Goal: Task Accomplishment & Management: Complete application form

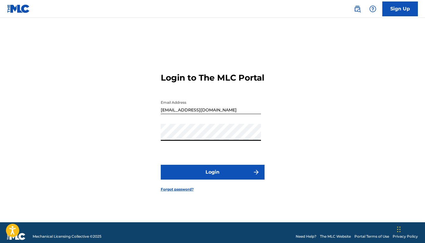
click at [212, 177] on button "Login" at bounding box center [213, 172] width 104 height 15
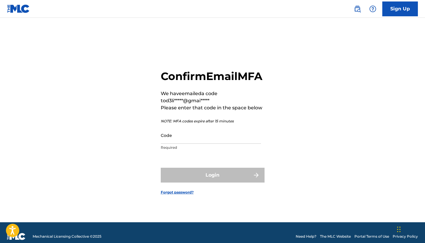
click at [204, 144] on input "Code" at bounding box center [211, 135] width 100 height 17
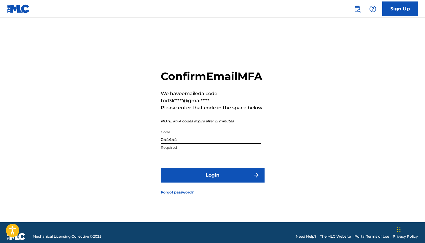
type input "044444"
click at [222, 182] on button "Login" at bounding box center [213, 175] width 104 height 15
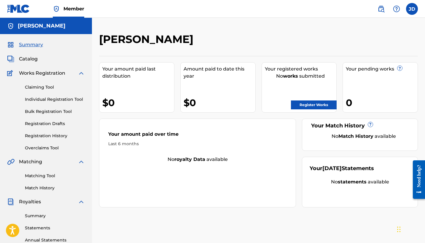
click at [310, 105] on link "Register Works" at bounding box center [314, 104] width 46 height 9
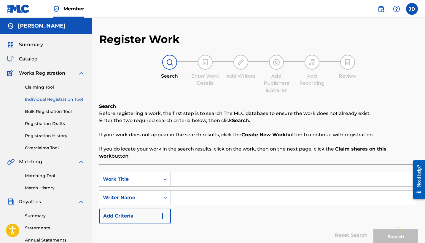
click at [159, 172] on div "Work Title" at bounding box center [135, 179] width 72 height 15
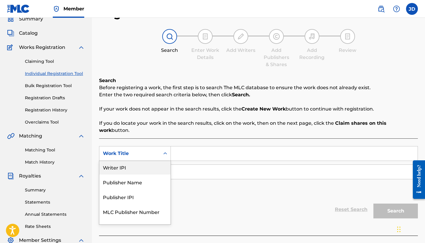
scroll to position [32, 0]
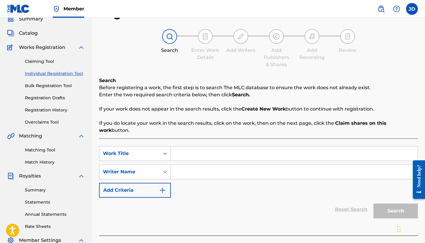
click at [225, 185] on div "SearchWithCriteriaf9dc78f4-a65c-4d31-af10-10945cb577d9 Work Title SearchWithCri…" at bounding box center [258, 172] width 318 height 52
click at [203, 146] on input "Search Form" at bounding box center [294, 153] width 246 height 14
click at [162, 148] on div "Search Form" at bounding box center [165, 153] width 11 height 11
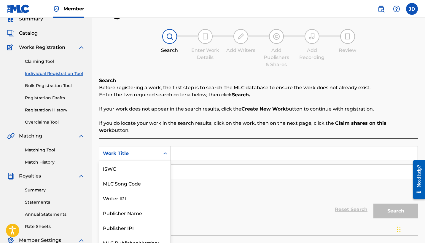
scroll to position [15, 0]
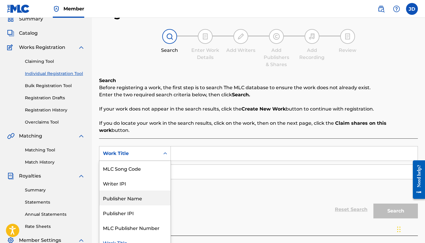
click at [142, 193] on div "Publisher Name" at bounding box center [134, 197] width 71 height 15
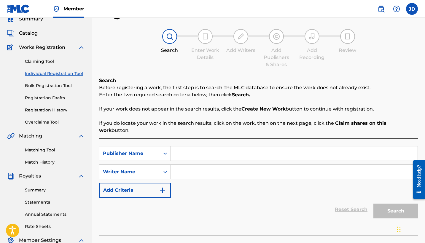
click at [196, 152] on input "Search Form" at bounding box center [294, 153] width 246 height 14
click at [159, 149] on div "Publisher Name" at bounding box center [129, 153] width 60 height 11
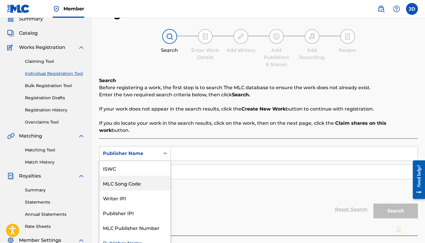
scroll to position [0, 0]
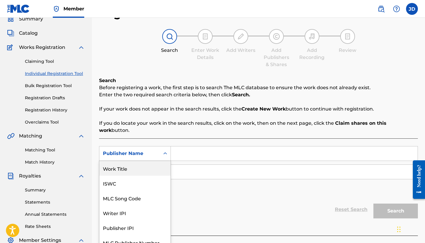
click at [132, 162] on div "Work Title" at bounding box center [134, 168] width 71 height 15
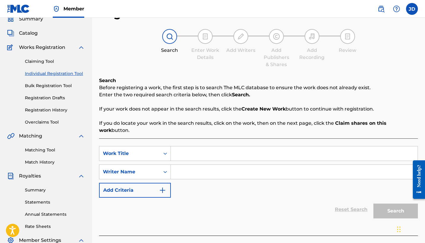
click at [195, 148] on input "Search Form" at bounding box center [294, 153] width 246 height 14
type input "audi b8"
click at [186, 169] on input "Search Form" at bounding box center [294, 172] width 246 height 14
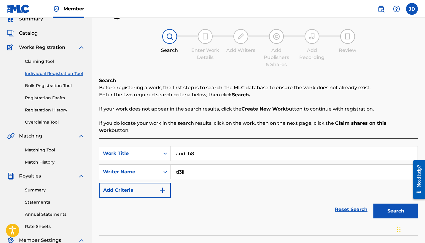
type input "d3li"
click at [166, 183] on button "Add Criteria" at bounding box center [135, 190] width 72 height 15
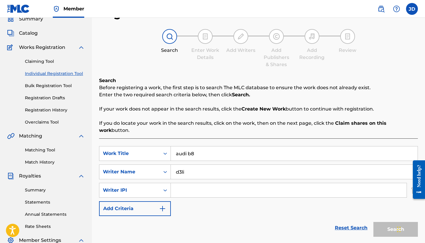
click at [160, 205] on img "Search Form" at bounding box center [162, 208] width 7 height 7
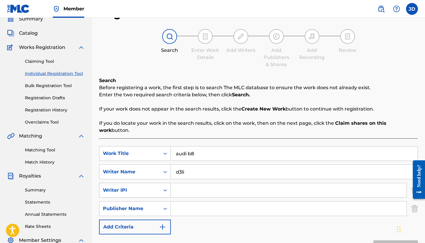
click at [166, 187] on icon "Search Form" at bounding box center [165, 190] width 6 height 6
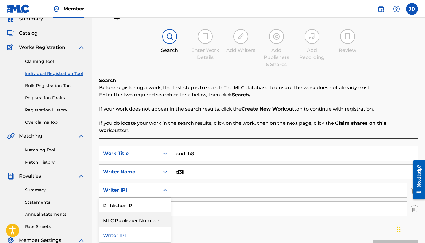
click at [150, 212] on div "MLC Publisher Number" at bounding box center [134, 219] width 71 height 15
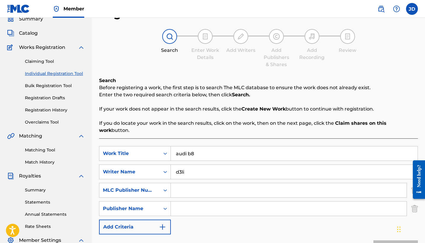
click at [192, 185] on input "Search Form" at bounding box center [289, 190] width 236 height 14
click at [179, 205] on input "Search Form" at bounding box center [289, 208] width 236 height 14
type input "RARE3ARTH"
click at [162, 185] on div "Search Form" at bounding box center [165, 190] width 11 height 11
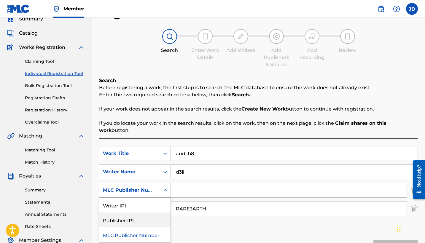
click at [142, 212] on div "Publisher IPI" at bounding box center [134, 219] width 71 height 15
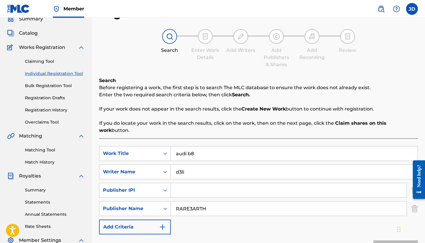
click at [182, 183] on input "Search Form" at bounding box center [289, 190] width 236 height 14
type input "1299484587"
click at [157, 225] on button "Add Criteria" at bounding box center [135, 227] width 72 height 15
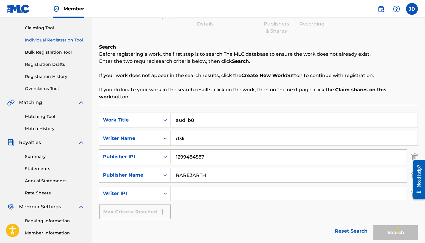
scroll to position [68, 0]
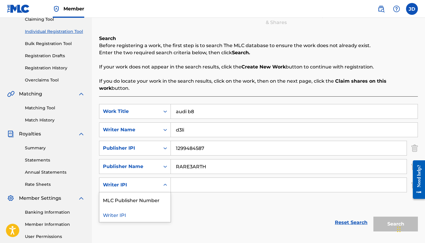
click at [163, 182] on icon "Search Form" at bounding box center [165, 185] width 6 height 6
click at [161, 180] on div "Search Form" at bounding box center [165, 185] width 11 height 11
click at [159, 179] on div "Writer IPI" at bounding box center [129, 184] width 60 height 11
click at [165, 182] on icon "Search Form" at bounding box center [165, 185] width 6 height 6
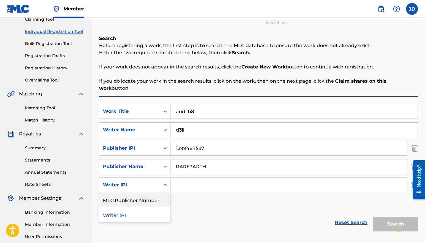
click at [151, 192] on div "MLC Publisher Number" at bounding box center [134, 199] width 71 height 15
click at [181, 178] on input "Search Form" at bounding box center [289, 185] width 236 height 14
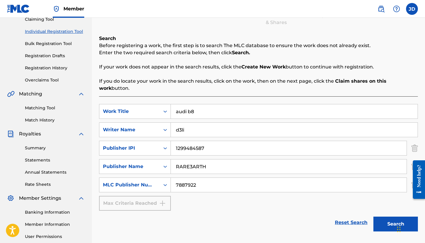
type input "7887922"
click at [181, 221] on div "Reset Search Search" at bounding box center [258, 223] width 318 height 24
click at [209, 203] on div "SearchWithCriteriada6596f5-c9a6-4254-8c8f-fd89f7e18241 Work Title audi b8 Searc…" at bounding box center [258, 157] width 318 height 107
click at [392, 217] on button "Search" at bounding box center [395, 224] width 44 height 15
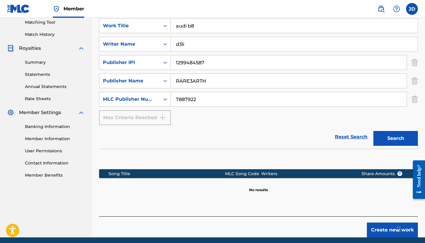
scroll to position [157, 0]
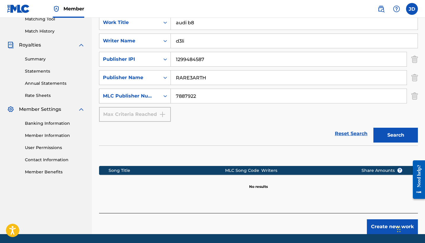
drag, startPoint x: 209, startPoint y: 89, endPoint x: 161, endPoint y: 89, distance: 48.3
click at [161, 89] on div "SearchWithCriteria47e84cda-b225-4024-be09-b9e0db6de8f0 MLC Publisher Number 788…" at bounding box center [258, 96] width 318 height 15
click at [163, 91] on div "Search Form" at bounding box center [165, 96] width 11 height 11
click at [196, 113] on div "SearchWithCriteriada6596f5-c9a6-4254-8c8f-fd89f7e18241 Work Title audi b8 Searc…" at bounding box center [258, 68] width 318 height 107
click at [204, 89] on input "7887922" at bounding box center [289, 96] width 236 height 14
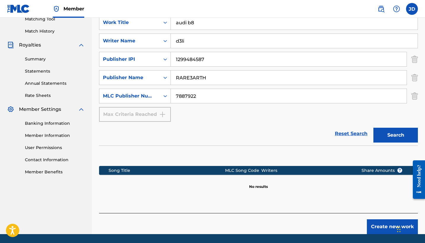
click at [416, 89] on img "Search Form" at bounding box center [414, 96] width 7 height 15
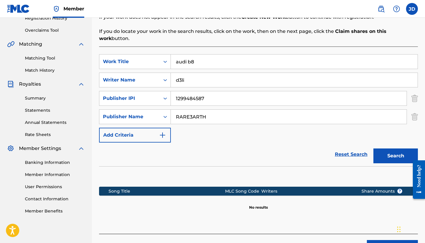
scroll to position [119, 0]
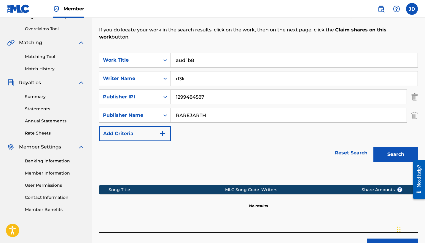
click at [394, 147] on button "Search" at bounding box center [395, 154] width 44 height 15
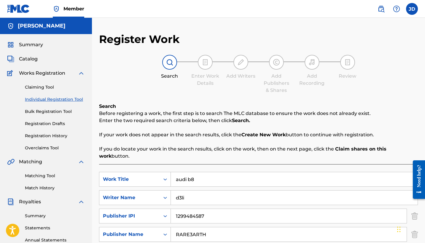
scroll to position [0, 0]
